Goal: Navigation & Orientation: Find specific page/section

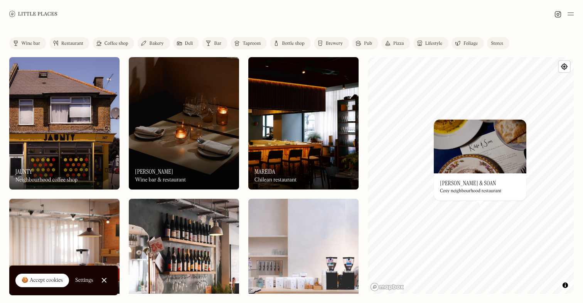
click at [453, 180] on h3 "[PERSON_NAME] & Soan" at bounding box center [468, 182] width 56 height 7
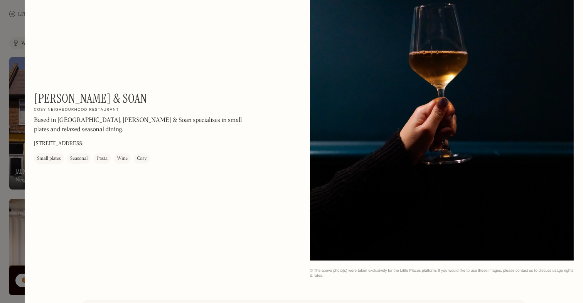
scroll to position [1253, 0]
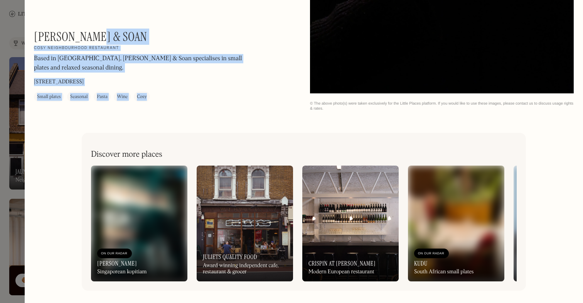
drag, startPoint x: 34, startPoint y: 38, endPoint x: 101, endPoint y: 35, distance: 67.1
drag, startPoint x: 126, startPoint y: 34, endPoint x: 134, endPoint y: 29, distance: 9.3
click at [126, 34] on div "[PERSON_NAME] & Soan On Our Radar Cosy neighbourhood restaurant Based in [GEOGR…" at bounding box center [138, 65] width 208 height 72
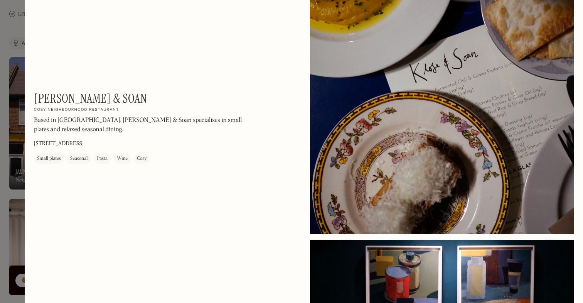
scroll to position [0, 0]
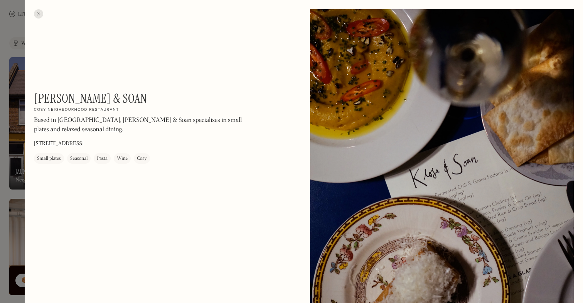
click at [36, 12] on div at bounding box center [38, 13] width 9 height 9
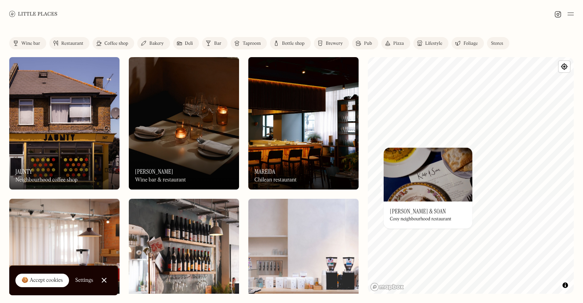
click at [329, 237] on div "Label Wine bar Restaurant Coffee shop Bakery Deli Bar Taproom Bottle shop Brewe…" at bounding box center [291, 165] width 583 height 275
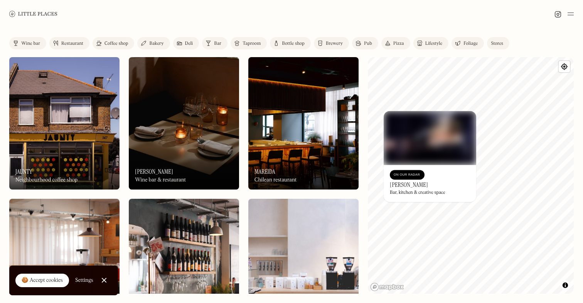
click at [558, 150] on div "Label Wine bar Restaurant Coffee shop Bakery Deli Bar Taproom Bottle shop Brewe…" at bounding box center [291, 165] width 583 height 275
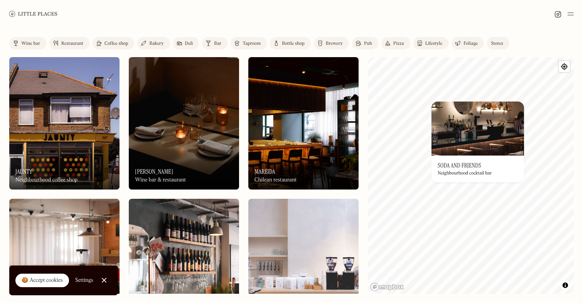
click at [476, 162] on h3 "Soda and Friends" at bounding box center [460, 165] width 44 height 7
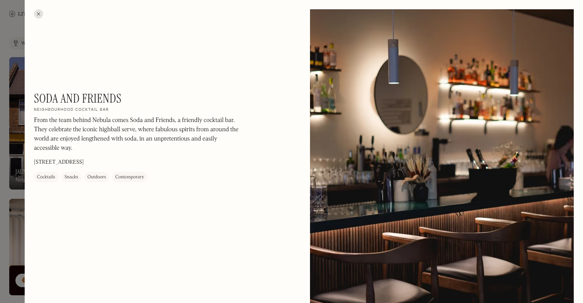
click at [21, 69] on div at bounding box center [291, 151] width 583 height 303
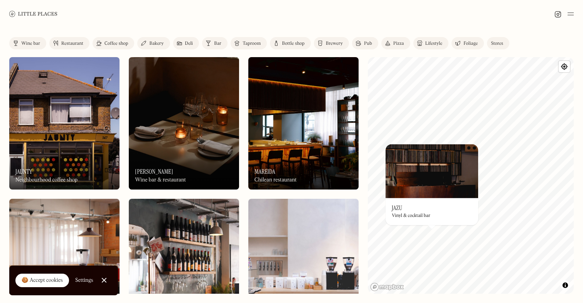
click at [410, 178] on img at bounding box center [432, 171] width 93 height 54
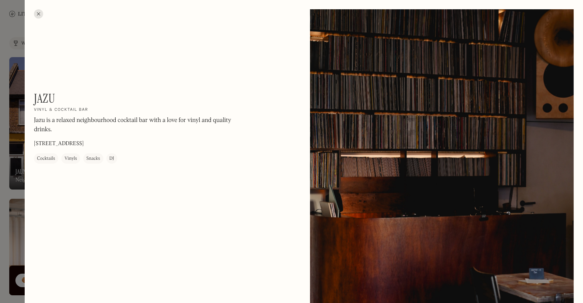
click at [11, 83] on div at bounding box center [291, 151] width 583 height 303
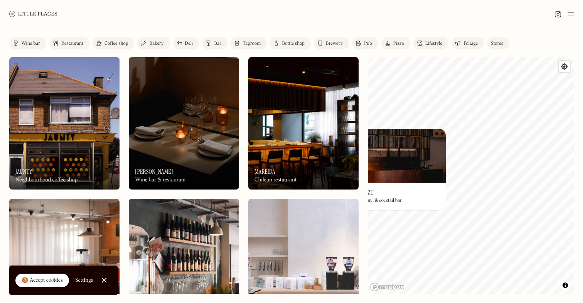
click at [419, 192] on div "© Mapbox © OpenStreetMap Improve this map On Our Radar Jazu Vinyl & cocktail ba…" at bounding box center [471, 175] width 206 height 236
